Goal: Find specific page/section: Find specific page/section

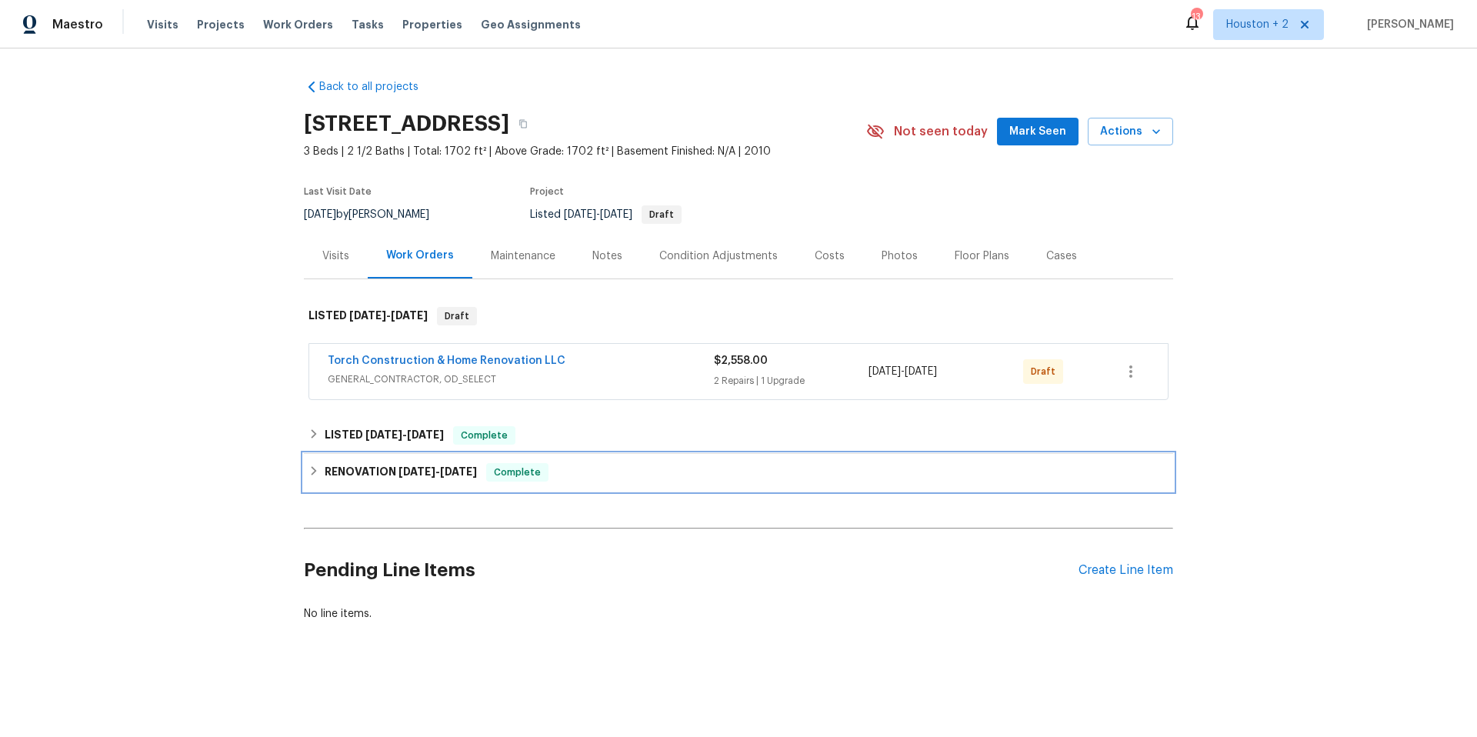
click at [381, 470] on h6 "RENOVATION [DATE] - [DATE]" at bounding box center [401, 472] width 152 height 18
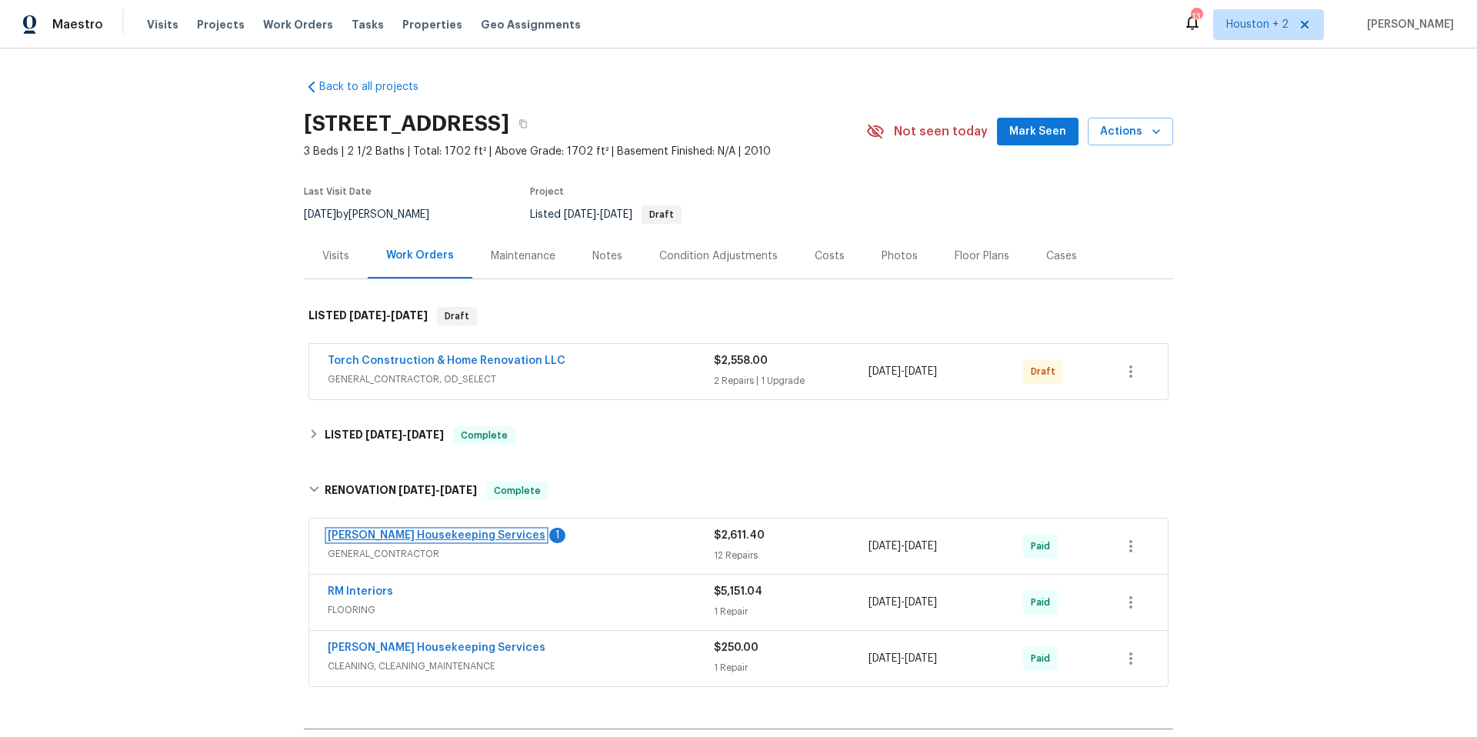
click at [381, 535] on link "[PERSON_NAME] Housekeeping Services" at bounding box center [437, 535] width 218 height 11
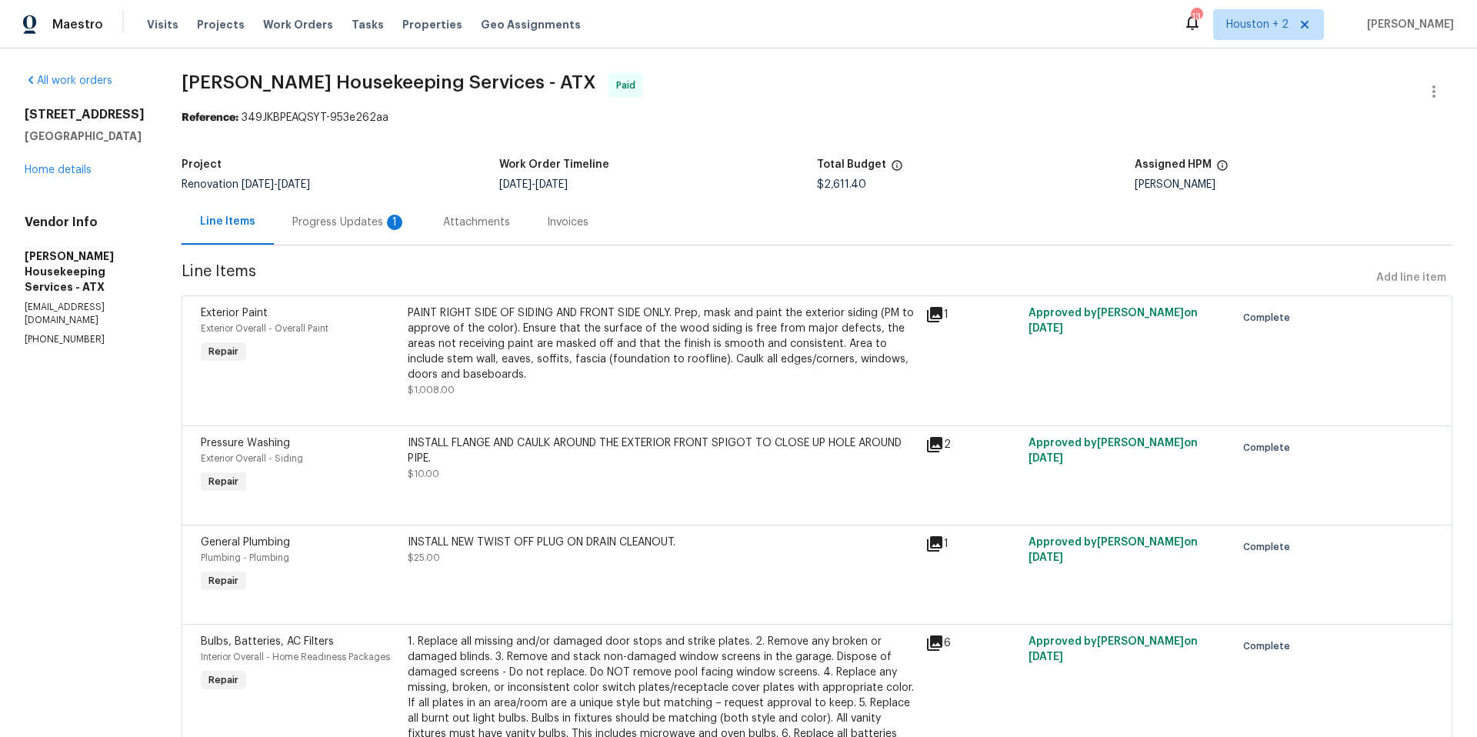
click at [73, 117] on h2 "[STREET_ADDRESS]" at bounding box center [85, 114] width 120 height 15
copy h2 "[STREET_ADDRESS]"
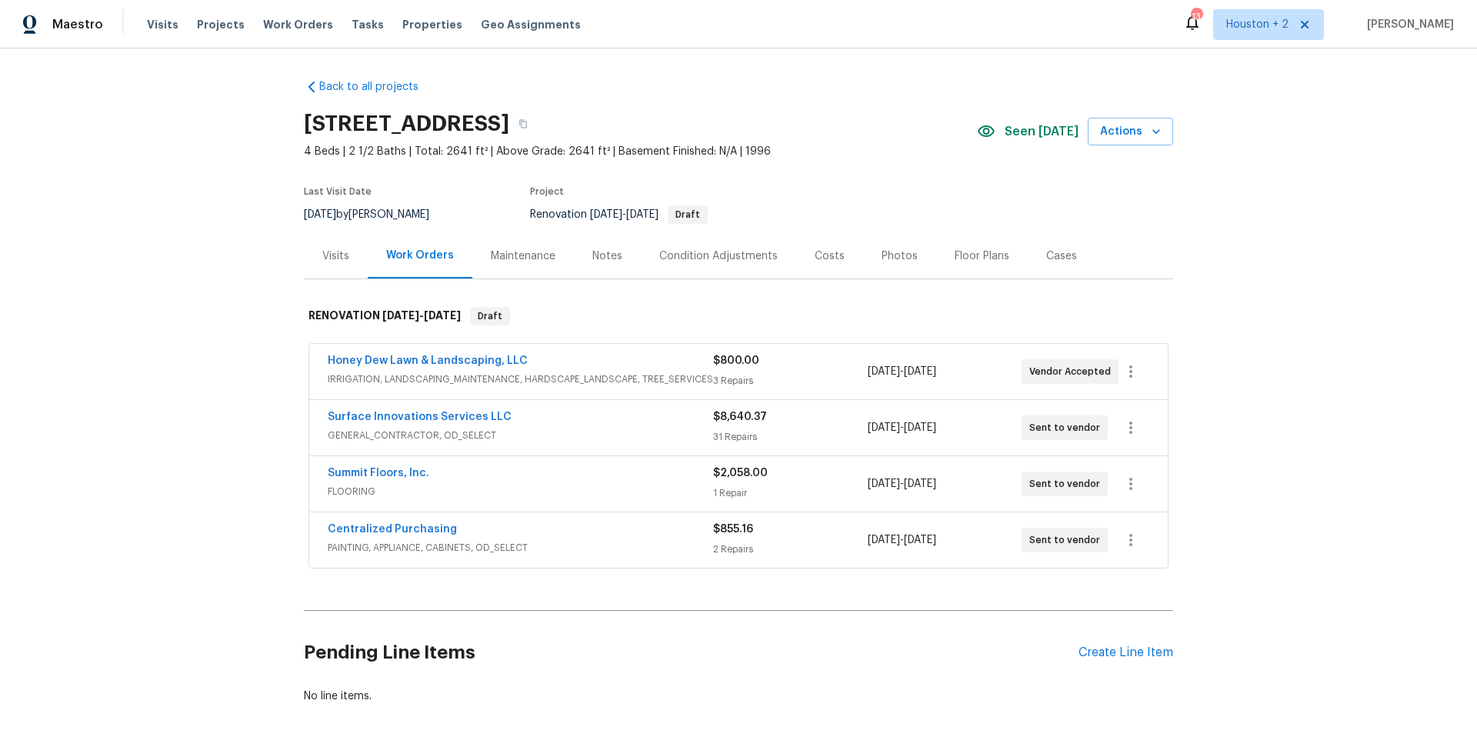
click at [815, 257] on div "Costs" at bounding box center [830, 255] width 30 height 15
